Goal: Information Seeking & Learning: Learn about a topic

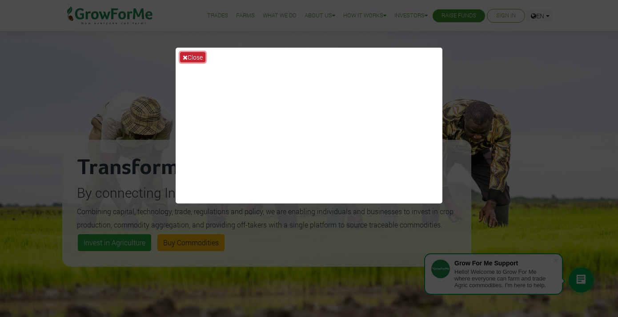
click at [190, 55] on button "Close" at bounding box center [192, 57] width 25 height 10
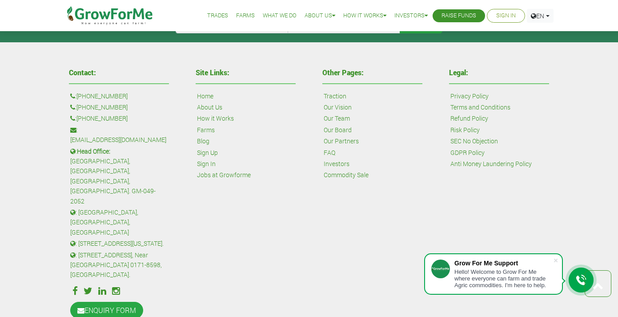
scroll to position [2119, 0]
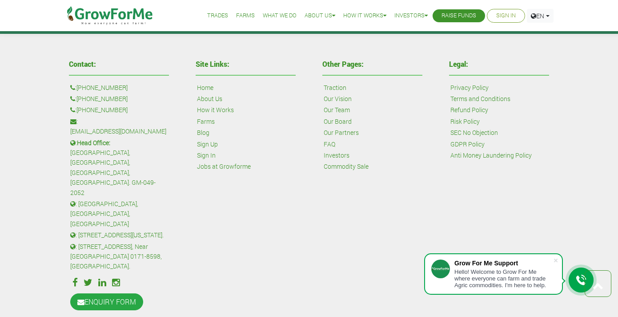
click at [334, 111] on link "Our Team" at bounding box center [337, 110] width 26 height 10
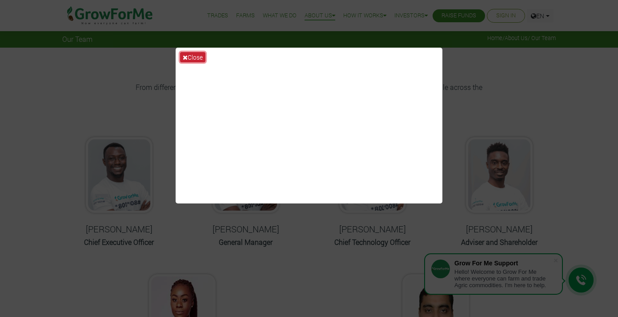
click at [193, 56] on button "Close" at bounding box center [192, 57] width 25 height 10
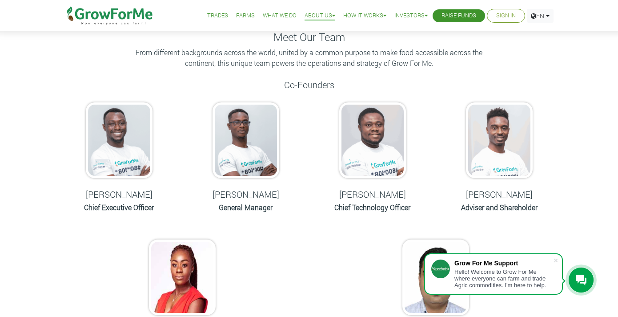
scroll to position [43, 0]
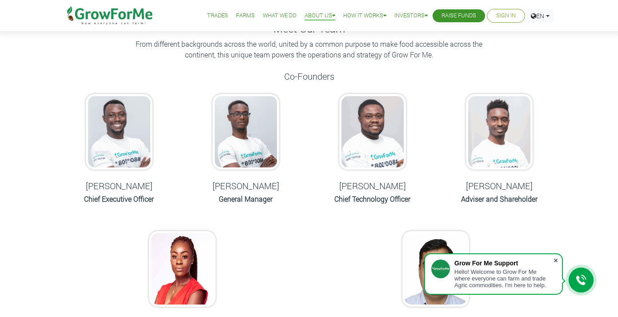
click at [556, 259] on span at bounding box center [556, 260] width 9 height 9
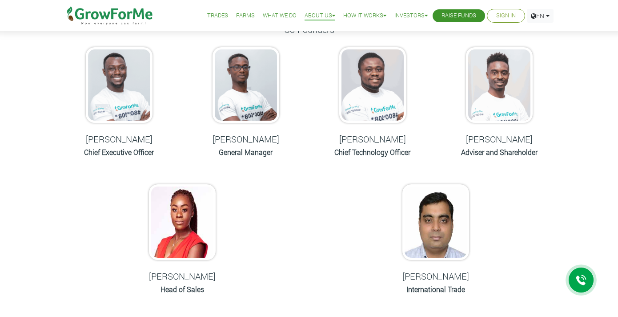
scroll to position [0, 0]
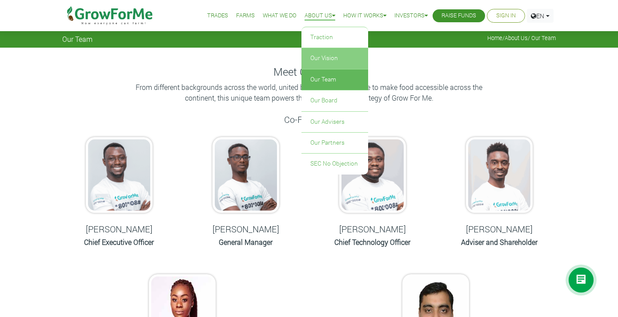
click at [332, 59] on link "Our Vision" at bounding box center [335, 58] width 67 height 20
